Goal: Communication & Community: Answer question/provide support

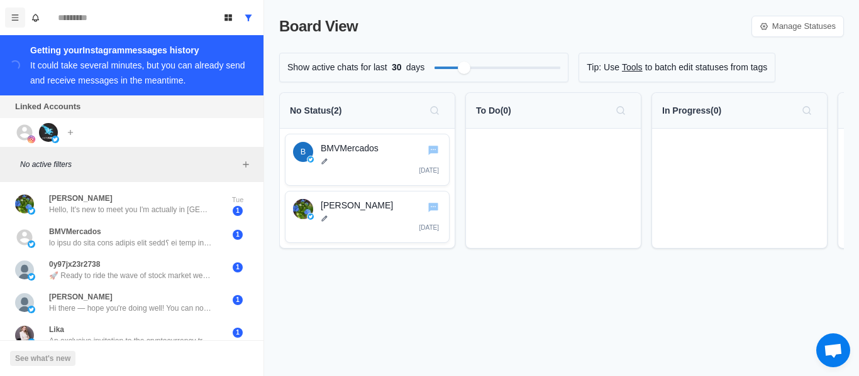
click at [17, 17] on icon "Menu" at bounding box center [15, 17] width 7 height 6
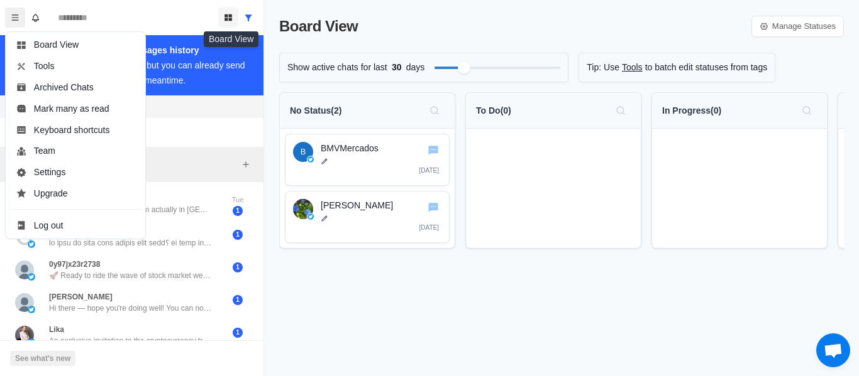
click at [226, 18] on icon "Board View" at bounding box center [228, 17] width 9 height 9
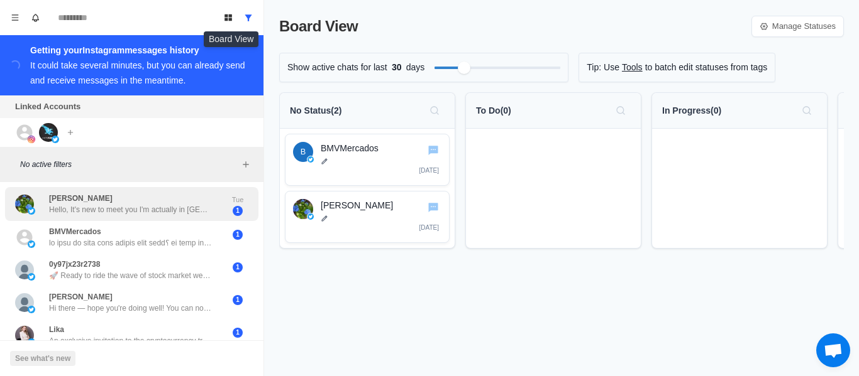
click at [123, 212] on div "Chris Hello, It's new to meet you I'm actually in Accra ... Where are you curre…" at bounding box center [131, 204] width 253 height 35
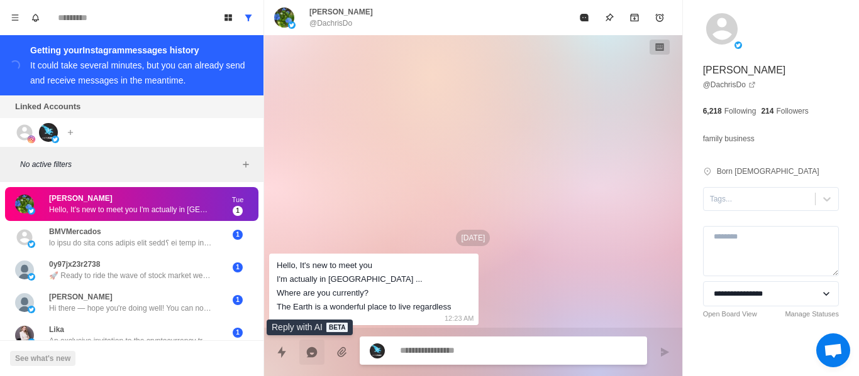
click at [307, 353] on icon "Reply with AI" at bounding box center [312, 352] width 11 height 11
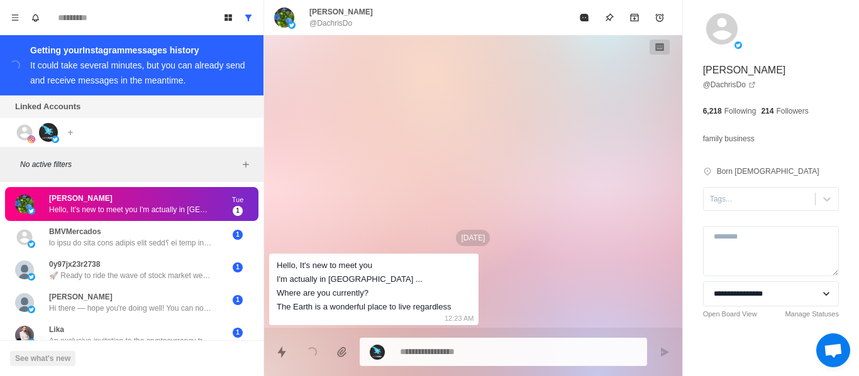
type textarea "*"
type textarea "**********"
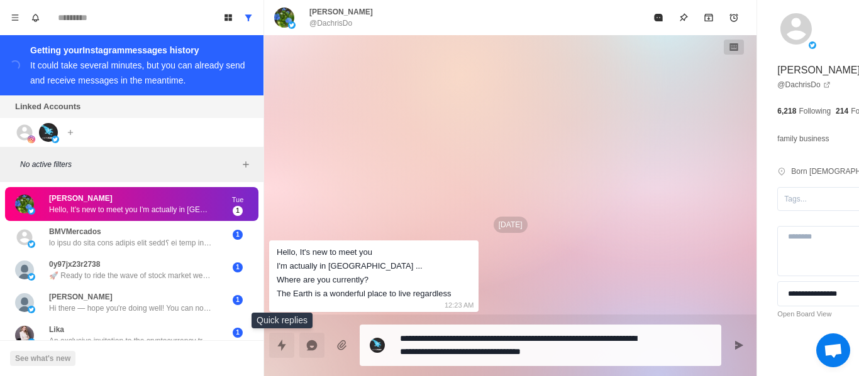
click at [280, 348] on icon "Quick replies" at bounding box center [281, 345] width 8 height 11
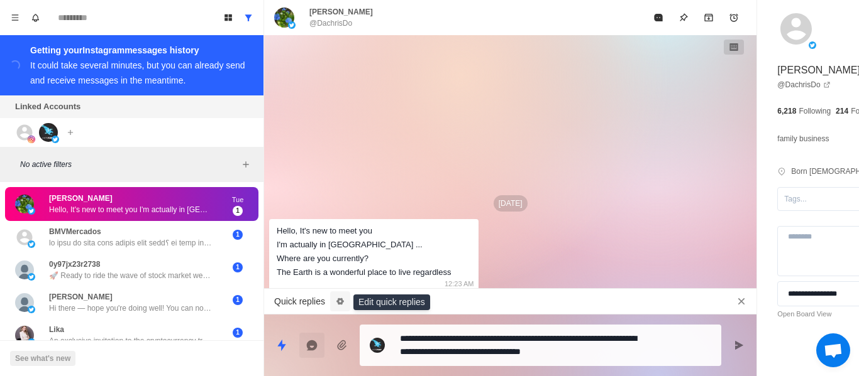
click at [337, 301] on icon "Edit quick replies" at bounding box center [340, 301] width 8 height 7
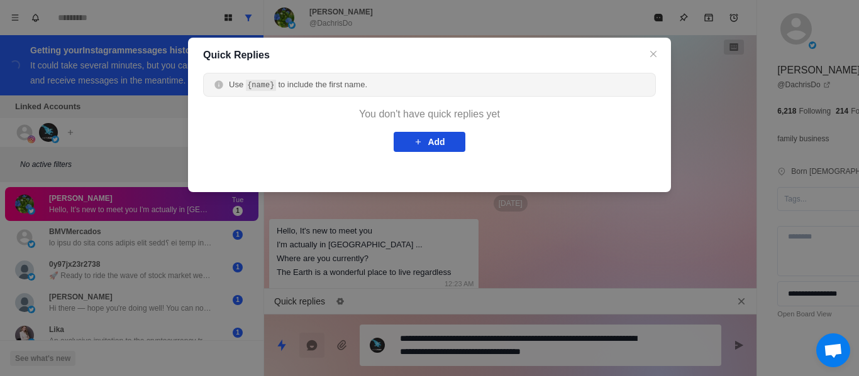
click at [407, 137] on button "Add" at bounding box center [428, 142] width 71 height 20
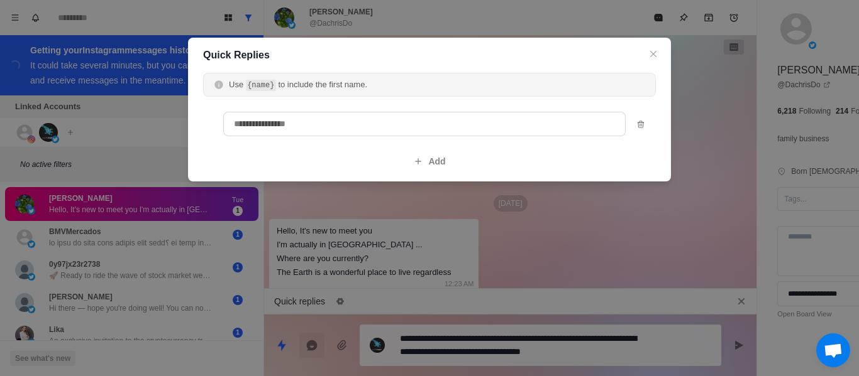
click at [394, 119] on textarea at bounding box center [424, 124] width 402 height 25
click at [645, 56] on button "Close" at bounding box center [652, 54] width 15 height 15
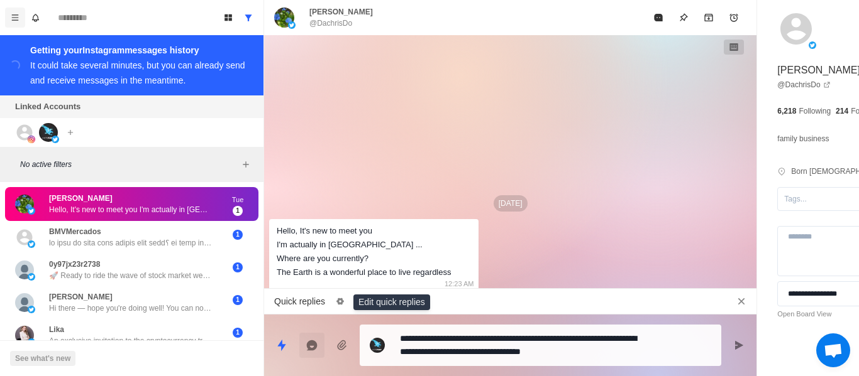
click at [9, 17] on button "Menu" at bounding box center [15, 18] width 20 height 20
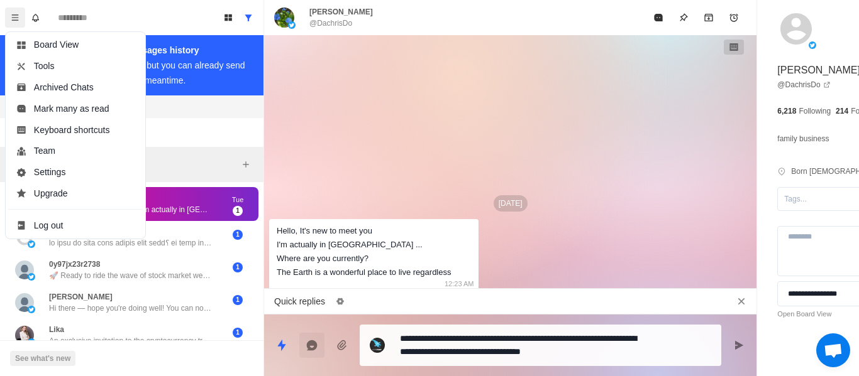
type textarea "*"
click at [60, 145] on button "Team" at bounding box center [75, 151] width 135 height 21
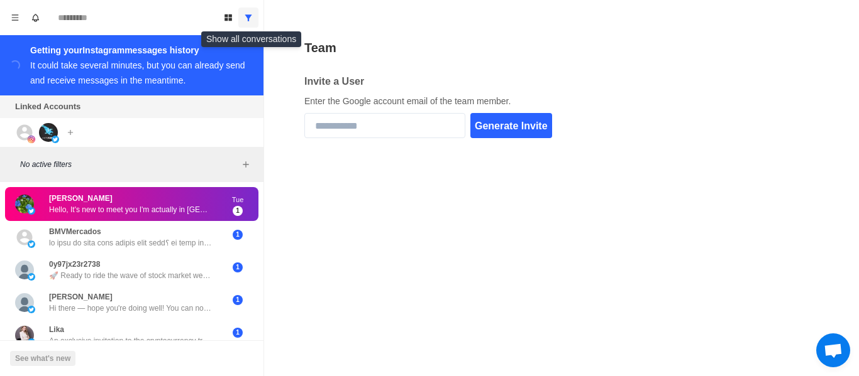
click at [250, 16] on icon "Show all conversations" at bounding box center [248, 17] width 7 height 6
click at [11, 29] on div "Board View Tools Archived Chats Mark many as read Keyboard shortcuts Team Setti…" at bounding box center [131, 17] width 263 height 35
drag, startPoint x: 13, startPoint y: 23, endPoint x: 34, endPoint y: 26, distance: 20.9
click at [14, 23] on button "Menu" at bounding box center [15, 18] width 20 height 20
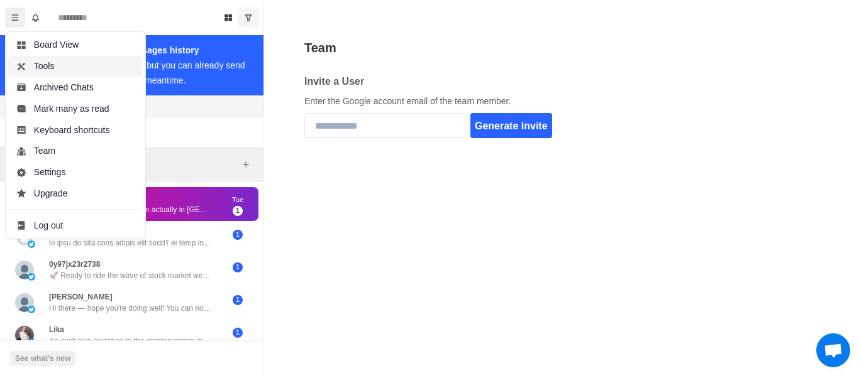
click at [49, 61] on button "Tools" at bounding box center [75, 66] width 135 height 21
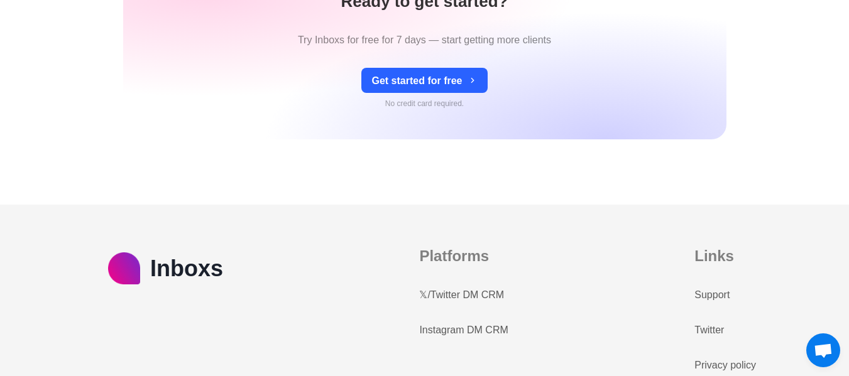
scroll to position [5565, 0]
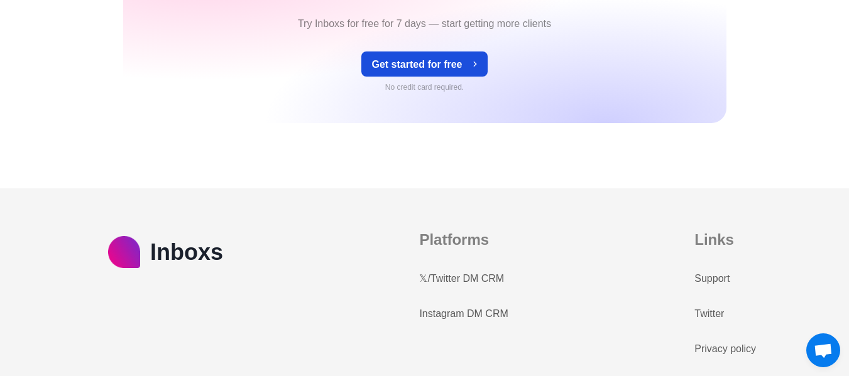
type textarea "*"
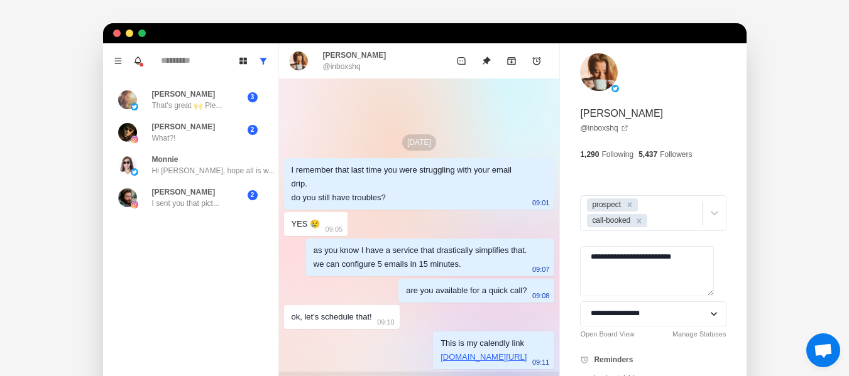
scroll to position [377, 0]
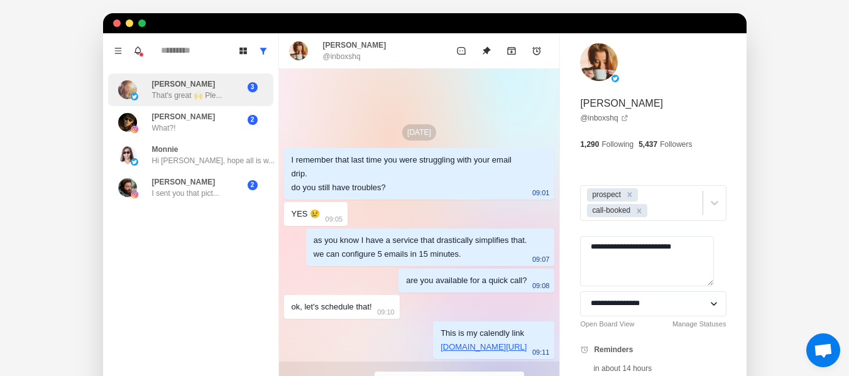
click at [187, 90] on p "That's great 🙌 Ple..." at bounding box center [187, 95] width 70 height 11
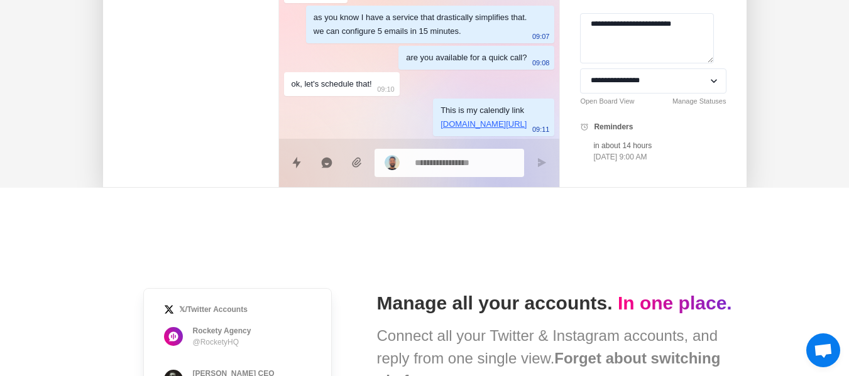
scroll to position [566, 0]
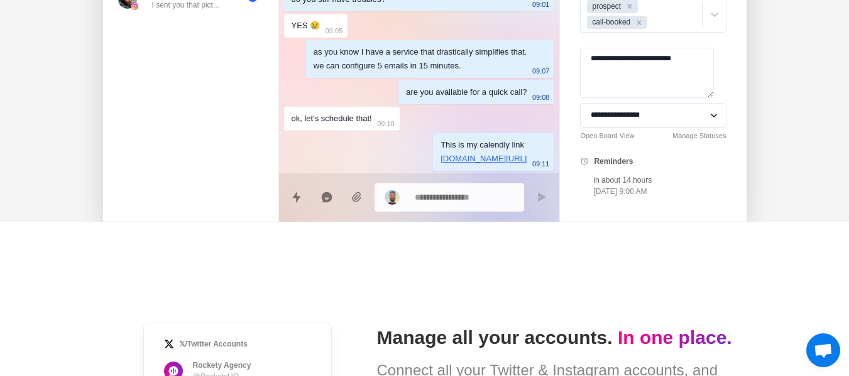
click at [400, 190] on div at bounding box center [400, 197] width 30 height 15
click at [404, 190] on div at bounding box center [400, 197] width 30 height 15
click at [321, 192] on icon "Reply with AI" at bounding box center [326, 197] width 11 height 11
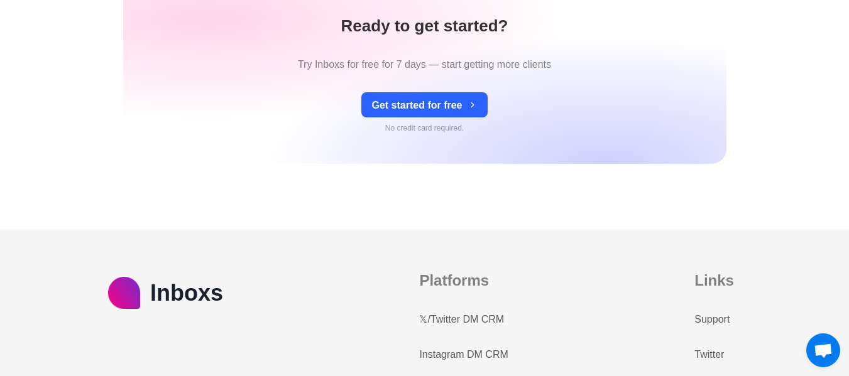
scroll to position [5565, 0]
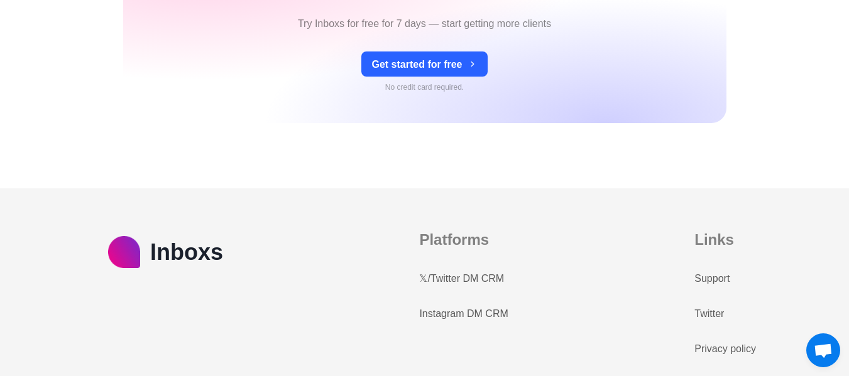
click at [714, 272] on link "Support" at bounding box center [711, 279] width 35 height 15
drag, startPoint x: 708, startPoint y: 285, endPoint x: 691, endPoint y: 282, distance: 17.4
click at [698, 284] on div "Inboxs Platforms 𝕏/Twitter DM CRM Instagram DM CRM Links Support Twitter Privac…" at bounding box center [424, 310] width 663 height 163
click at [548, 299] on div "Inboxs Platforms 𝕏/Twitter DM CRM Instagram DM CRM Links Support Twitter Privac…" at bounding box center [424, 310] width 663 height 163
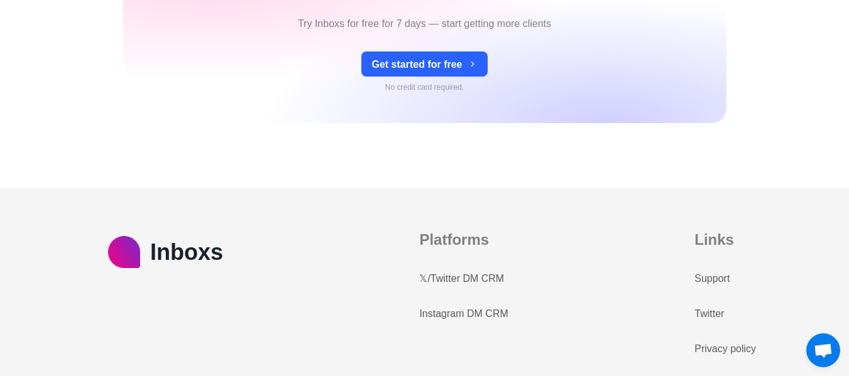
type textarea "*"
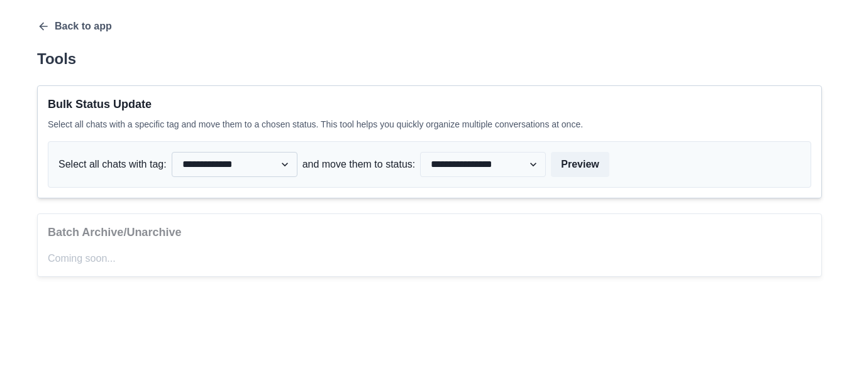
click at [224, 155] on select "**********" at bounding box center [235, 164] width 126 height 25
click at [224, 153] on select "**********" at bounding box center [235, 164] width 126 height 25
click at [43, 24] on icon "button" at bounding box center [43, 26] width 13 height 13
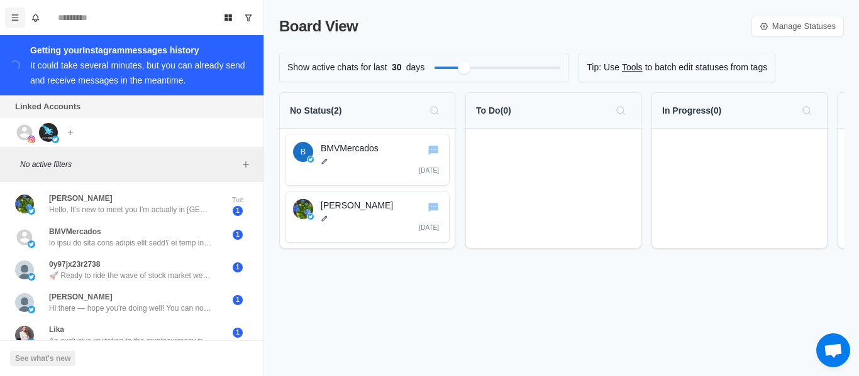
click at [13, 15] on icon "Menu" at bounding box center [15, 17] width 9 height 9
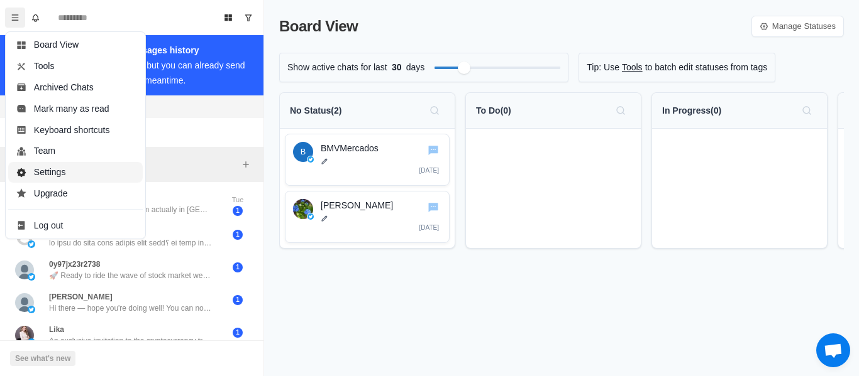
click at [63, 172] on button "Settings" at bounding box center [75, 172] width 135 height 21
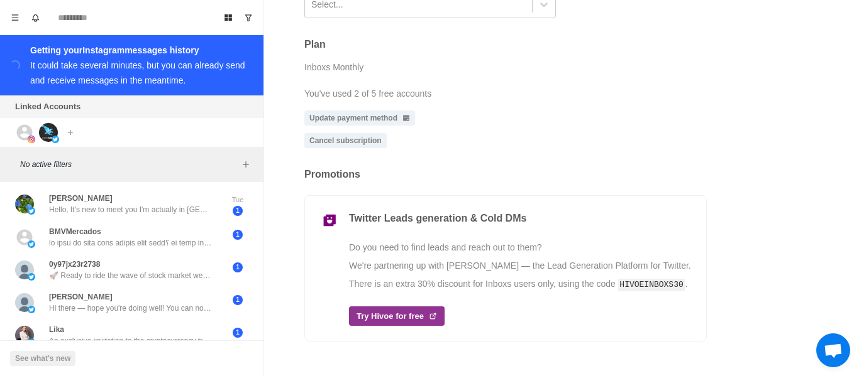
scroll to position [432, 0]
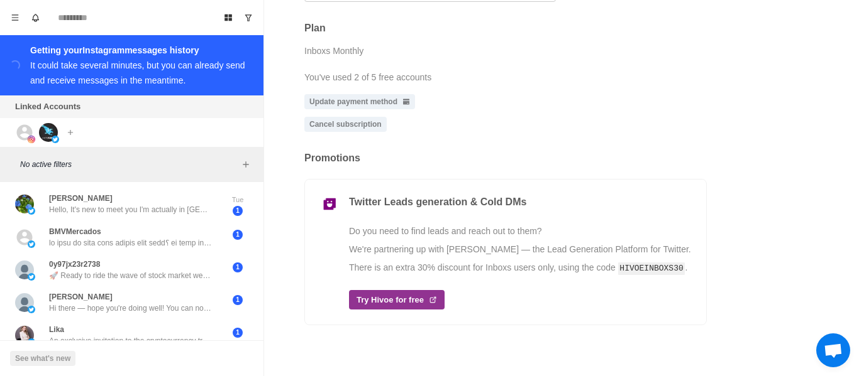
click at [32, 162] on p "No active filters" at bounding box center [129, 164] width 218 height 11
click at [246, 160] on icon "Add filters" at bounding box center [246, 165] width 10 height 10
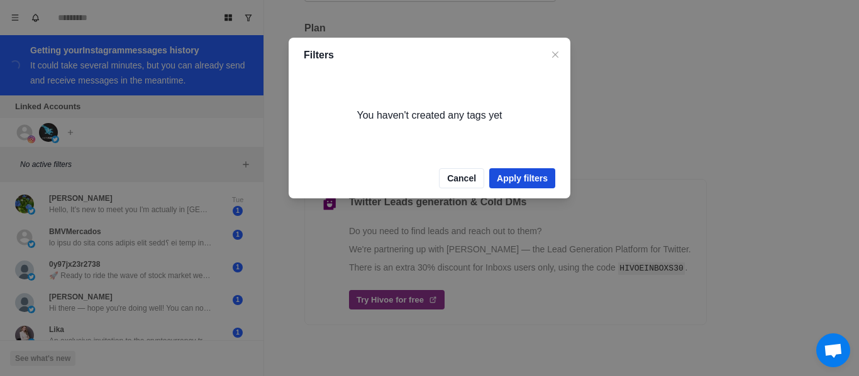
click at [510, 176] on button "Apply filters" at bounding box center [522, 178] width 66 height 20
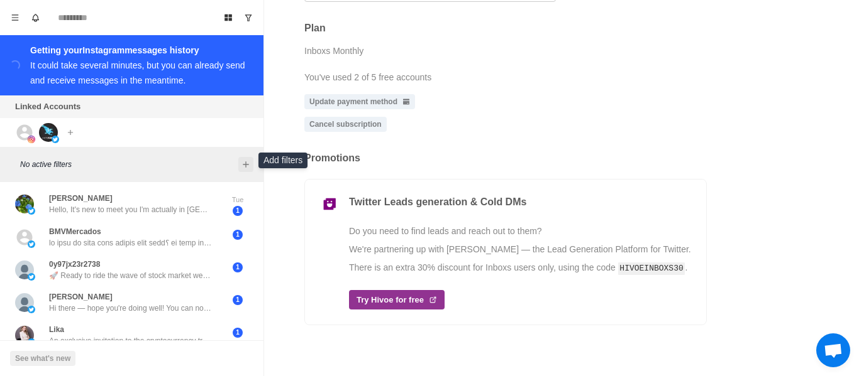
click at [247, 162] on icon "Add filters" at bounding box center [246, 165] width 10 height 10
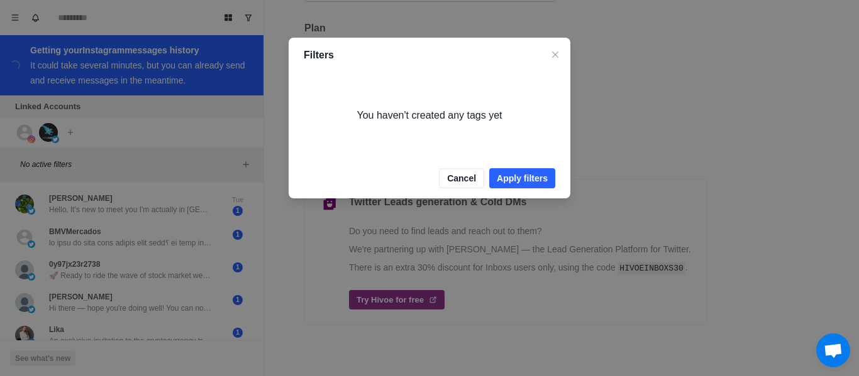
click at [249, 18] on div "Filters You haven't created any tags yet Cancel Apply filters" at bounding box center [429, 188] width 859 height 376
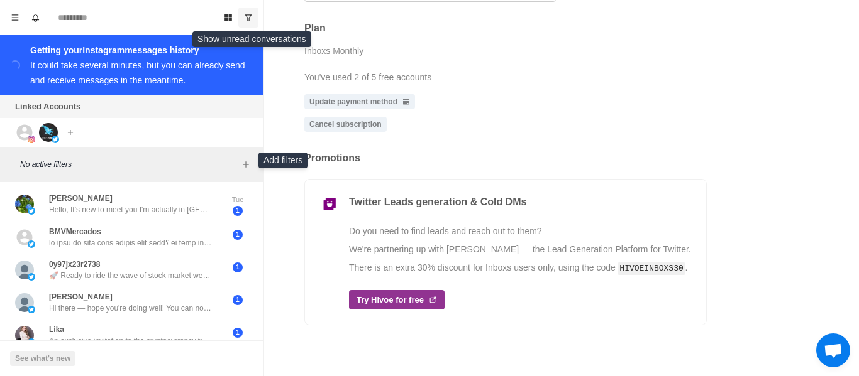
click at [248, 18] on icon "Show unread conversations" at bounding box center [248, 17] width 7 height 6
click at [248, 18] on icon "Show all conversations" at bounding box center [248, 17] width 7 height 6
click at [231, 17] on icon "Board View" at bounding box center [228, 17] width 9 height 9
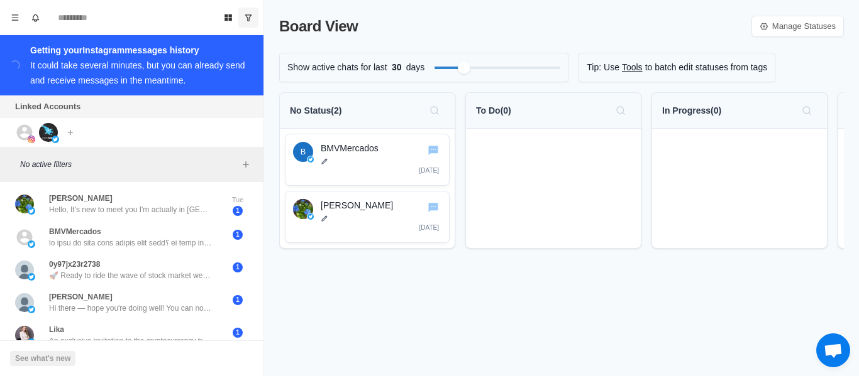
click at [622, 67] on link "Tools" at bounding box center [632, 67] width 21 height 13
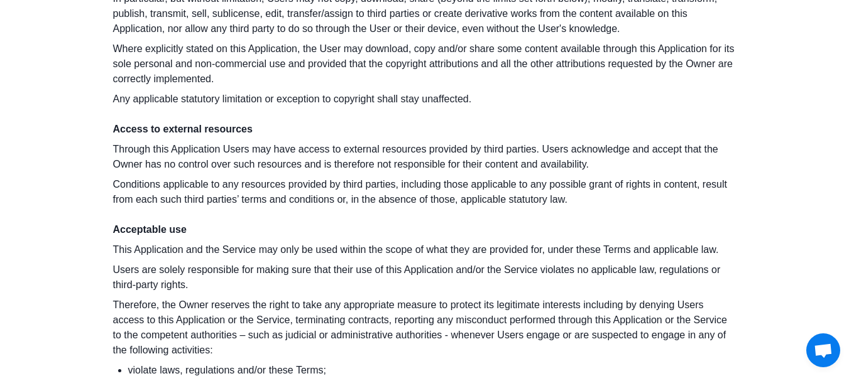
scroll to position [1320, 0]
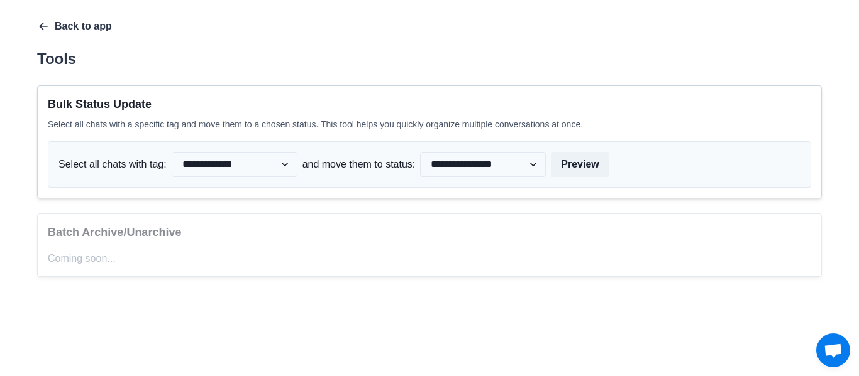
click at [69, 26] on button "Back to app" at bounding box center [74, 26] width 75 height 13
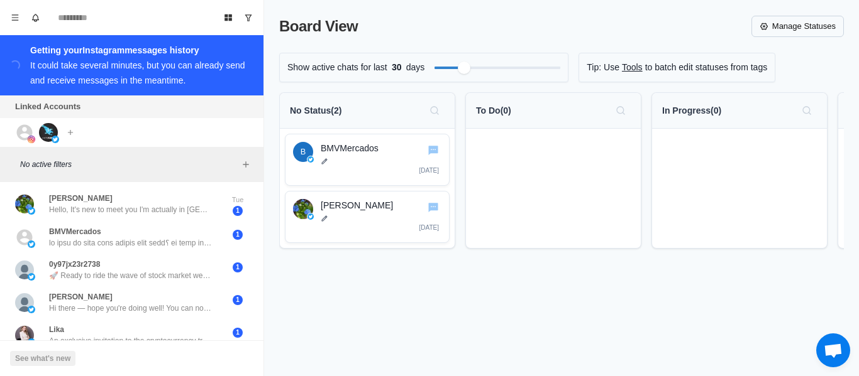
click at [795, 31] on link "Manage Statuses" at bounding box center [797, 26] width 92 height 21
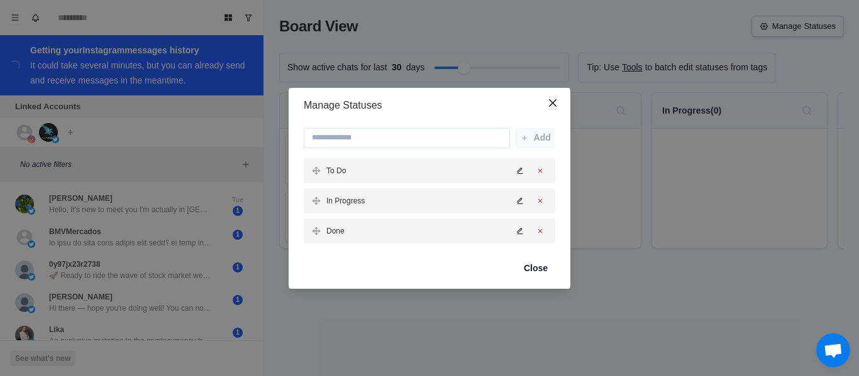
click at [795, 31] on div "Manage Statuses Add To Do In Progress Done Close" at bounding box center [429, 188] width 859 height 376
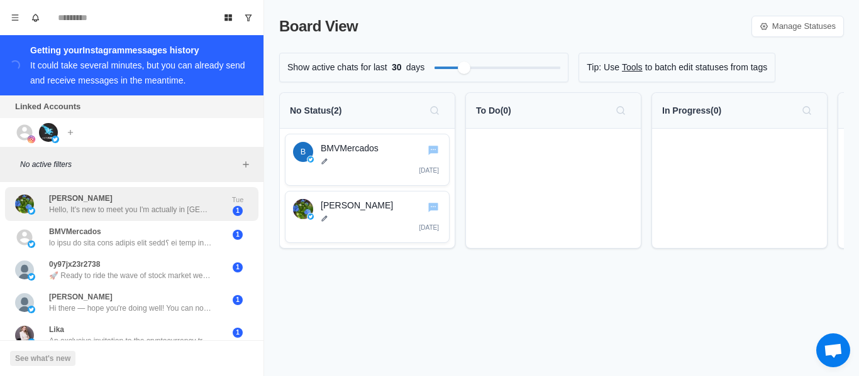
click at [244, 202] on div "[PERSON_NAME] Hello, It's new to meet you I'm actually in [GEOGRAPHIC_DATA] ...…" at bounding box center [131, 204] width 253 height 35
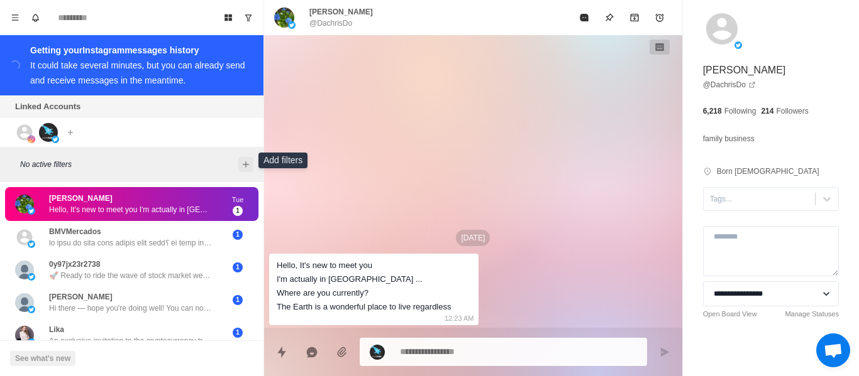
click at [246, 162] on icon "Add filters" at bounding box center [246, 165] width 6 height 6
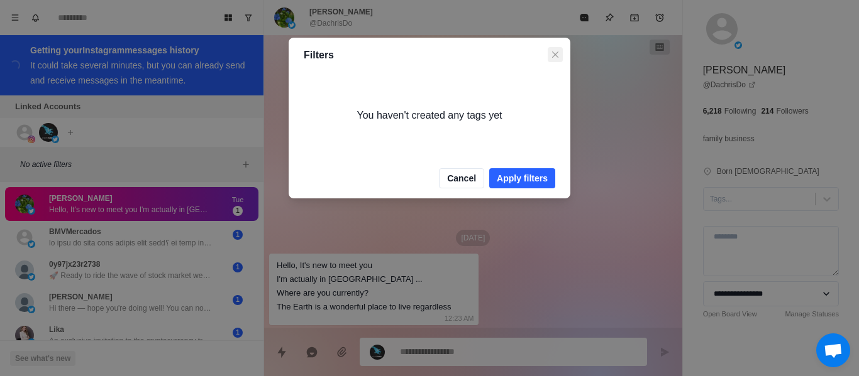
click at [552, 52] on icon "Close" at bounding box center [555, 55] width 6 height 6
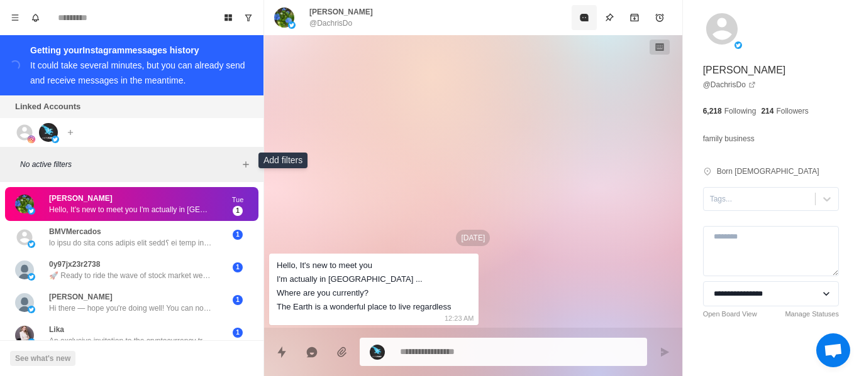
type textarea "*"
